Goal: Information Seeking & Learning: Learn about a topic

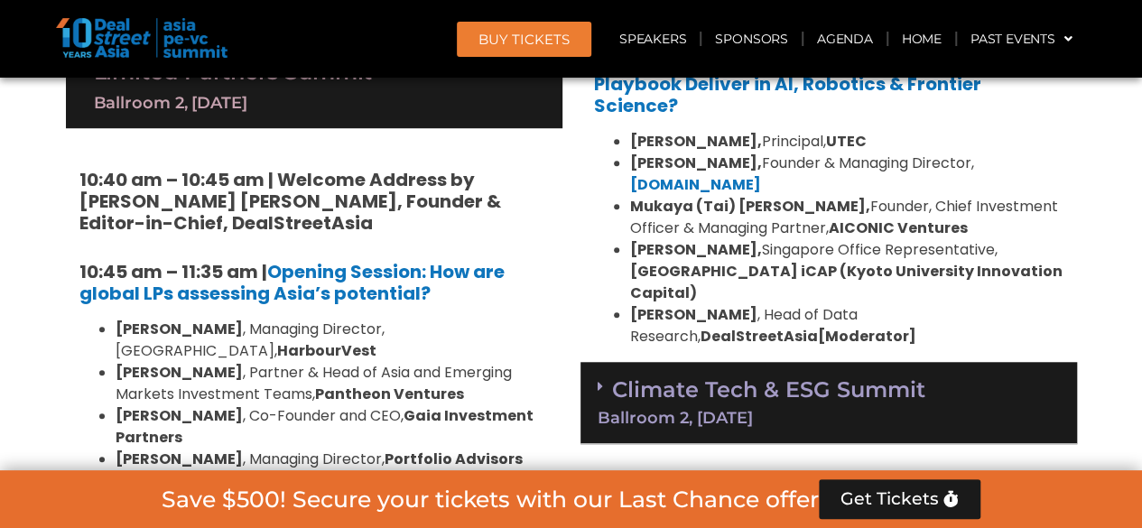
scroll to position [4012, 0]
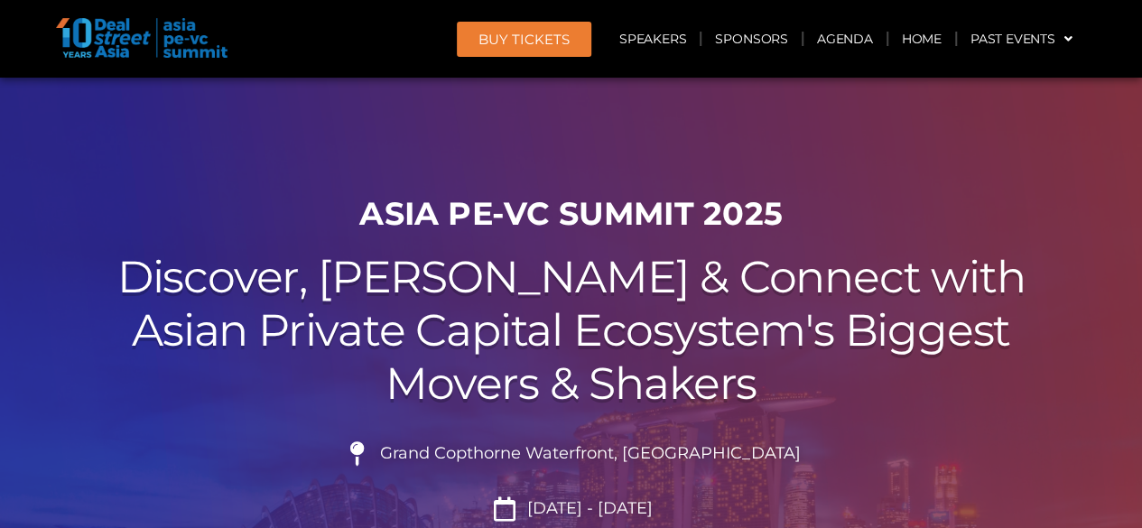
drag, startPoint x: 19, startPoint y: 113, endPoint x: 79, endPoint y: 61, distance: 79.4
click at [19, 113] on div at bounding box center [571, 407] width 1142 height 658
click at [827, 44] on link "Agenda" at bounding box center [844, 39] width 83 height 42
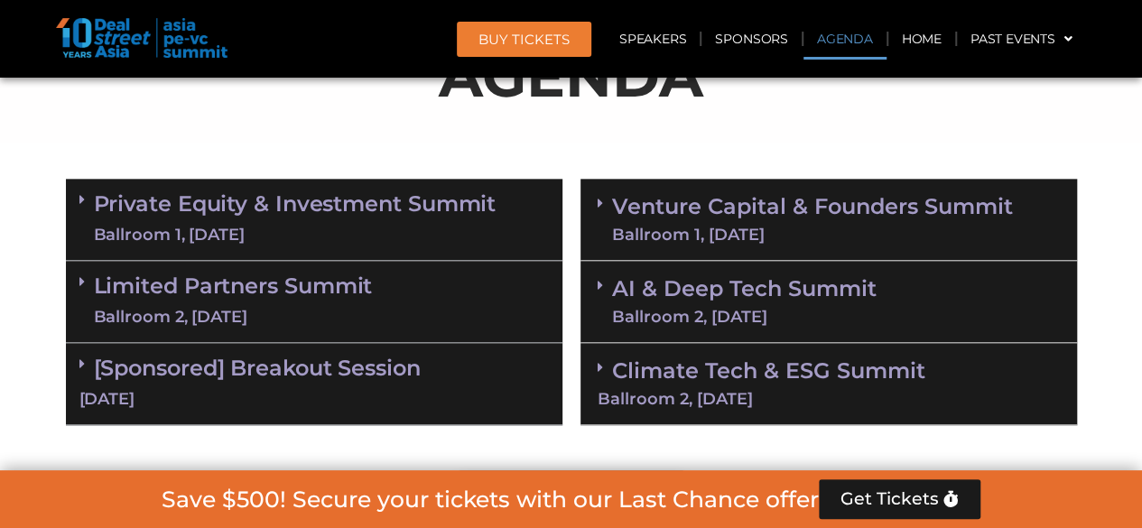
scroll to position [1034, 0]
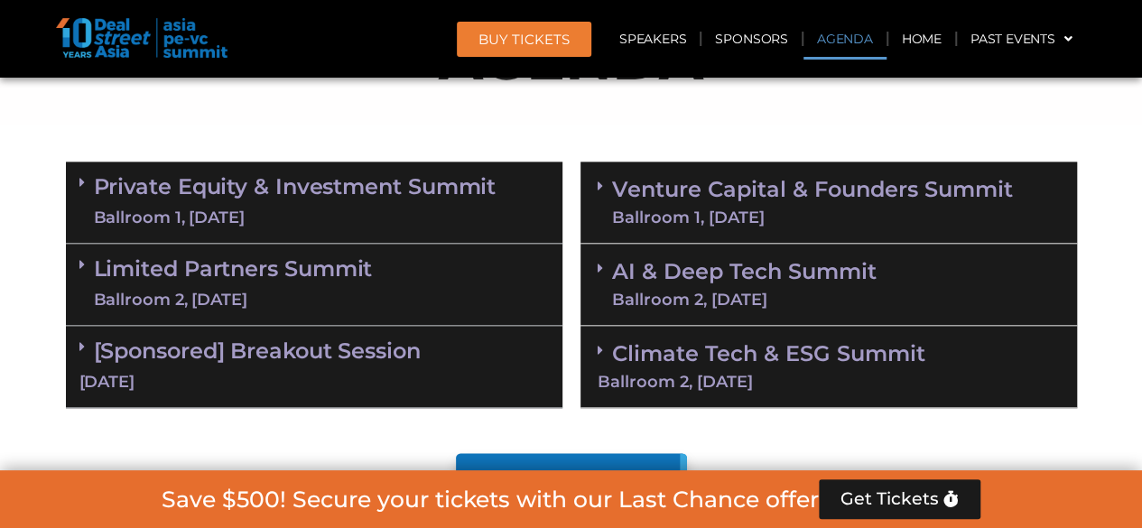
click at [239, 185] on link "Private Equity & Investment Summit Ballroom 1, [DATE]" at bounding box center [295, 202] width 402 height 54
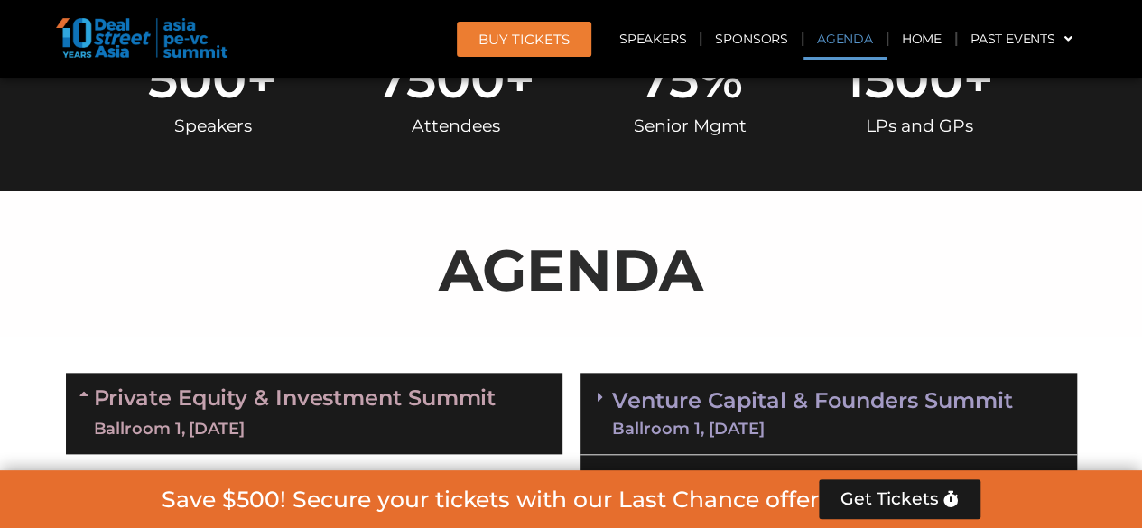
scroll to position [763, 0]
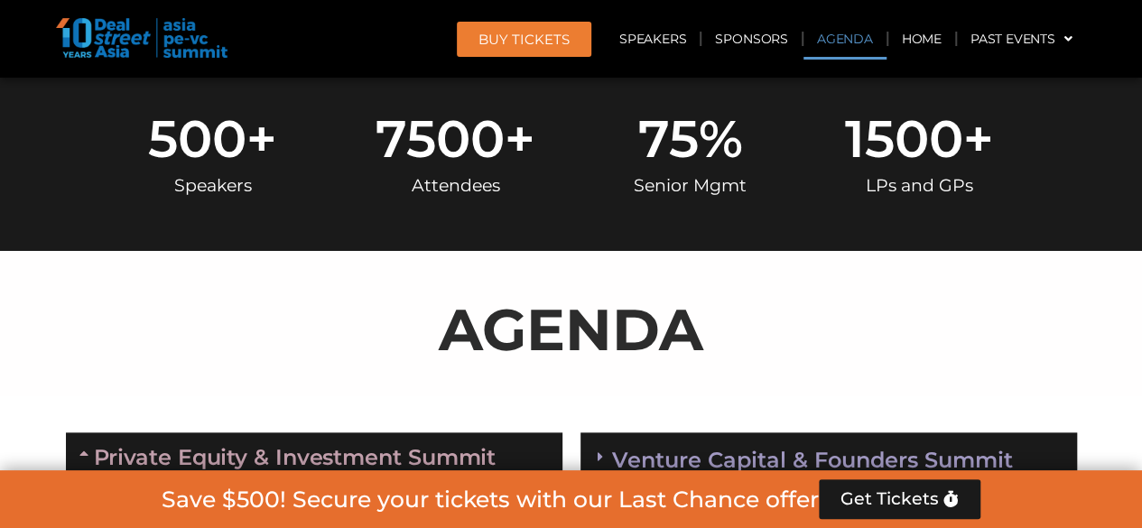
click at [740, 441] on div "Venture Capital & Founders​ Summit Ballroom 1, [DATE]" at bounding box center [828, 473] width 496 height 82
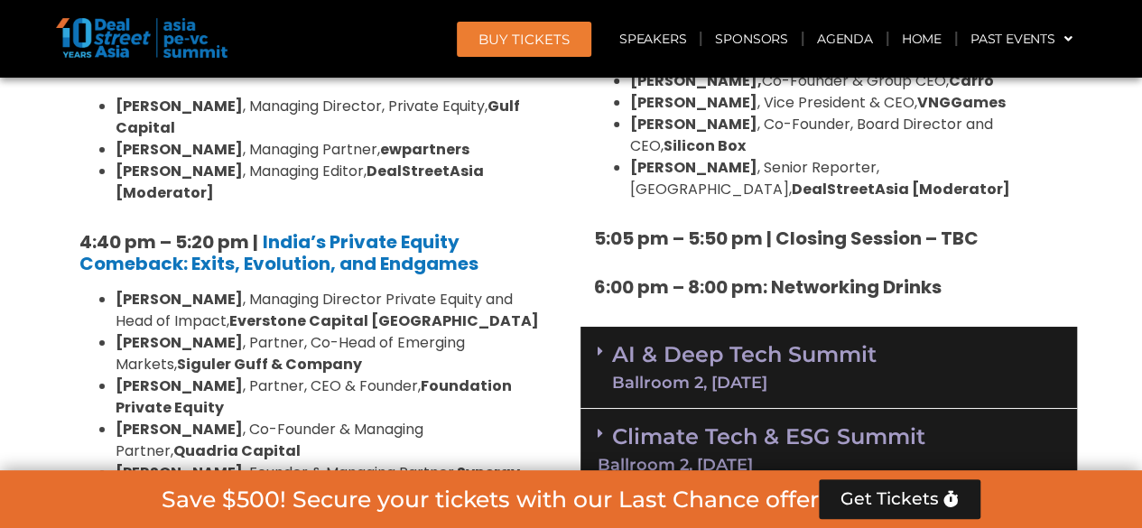
scroll to position [3290, 0]
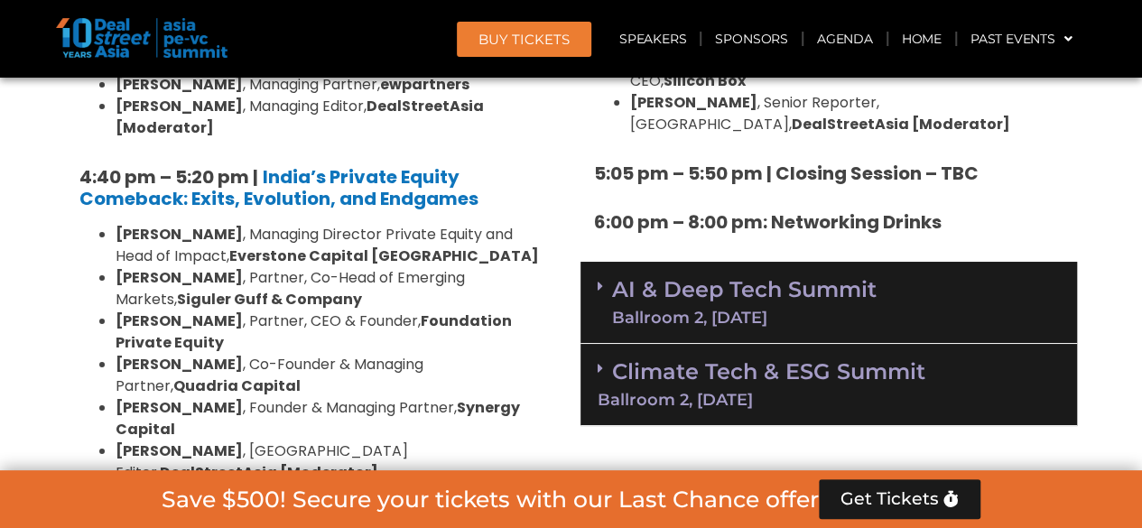
click at [797, 279] on link "AI & Deep Tech Summit Ballroom 2, [DATE]" at bounding box center [744, 302] width 264 height 47
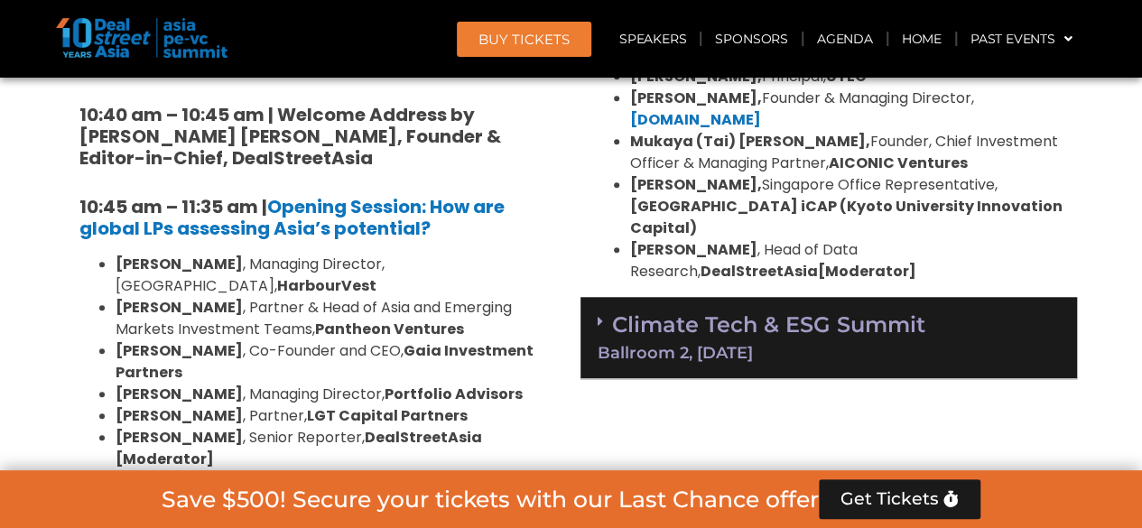
scroll to position [4102, 0]
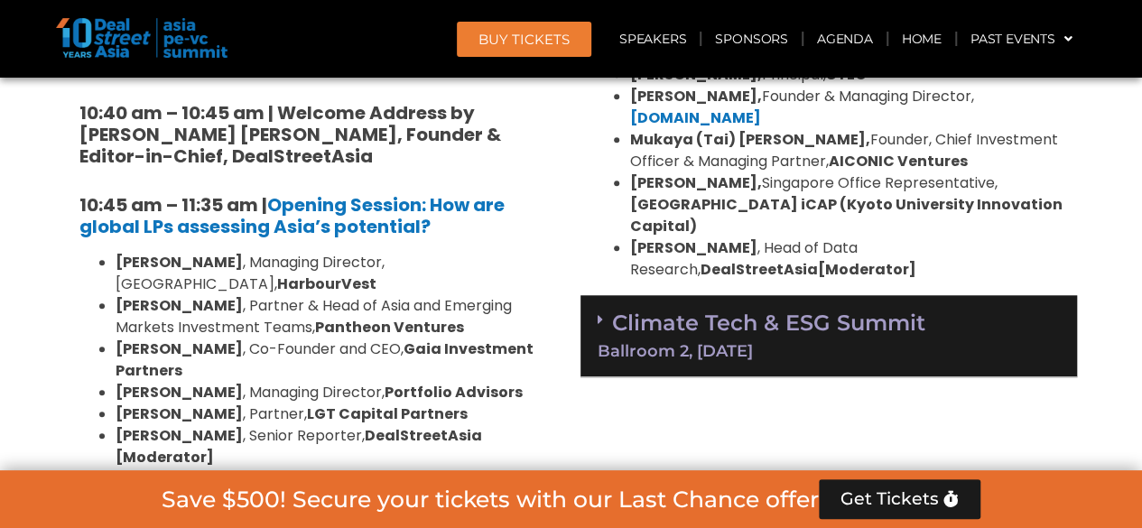
click at [796, 310] on link "Climate Tech & ESG Summit Ballroom 2, [DATE]" at bounding box center [828, 335] width 462 height 50
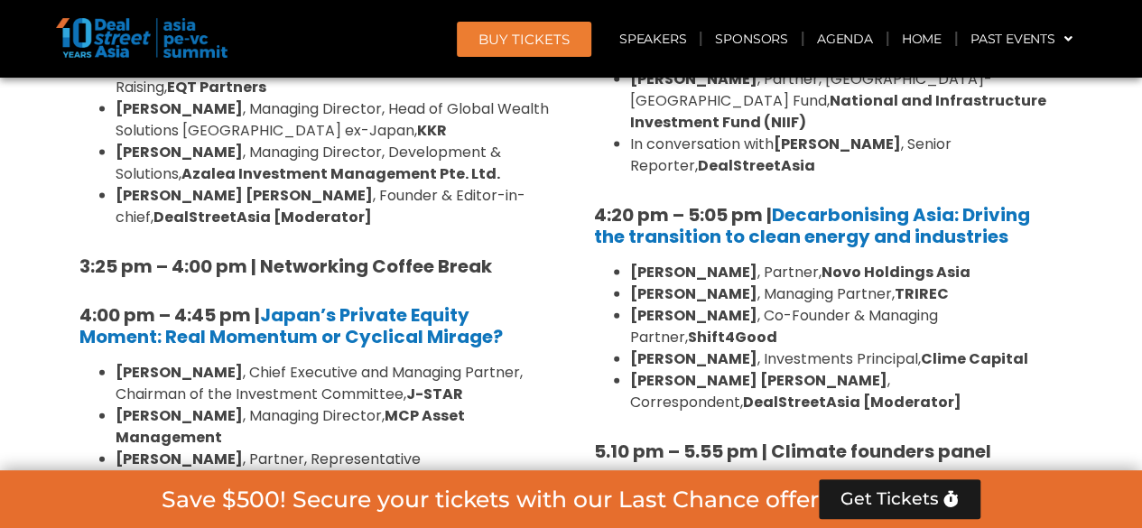
scroll to position [5276, 0]
